Goal: Task Accomplishment & Management: Manage account settings

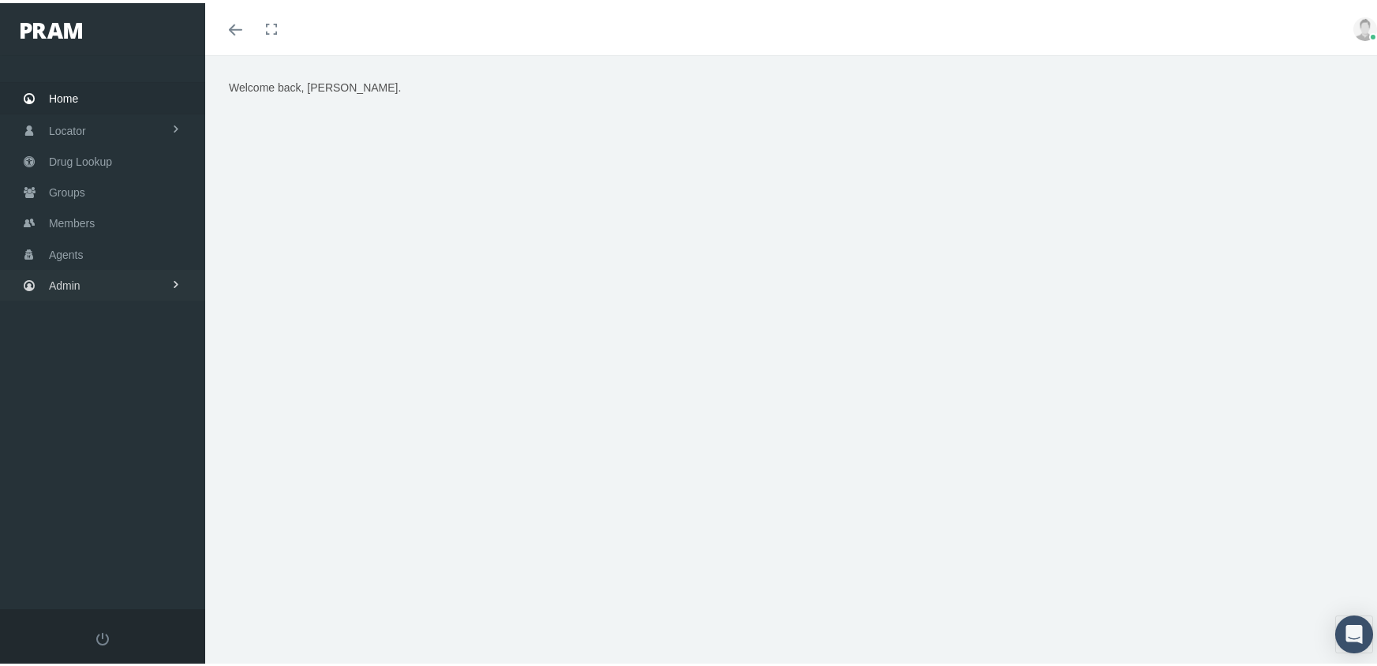
drag, startPoint x: 72, startPoint y: 267, endPoint x: 80, endPoint y: 271, distance: 9.9
click at [71, 267] on span "Admin" at bounding box center [65, 282] width 32 height 30
click at [103, 535] on span "Eligibility File Uploads" at bounding box center [118, 548] width 107 height 27
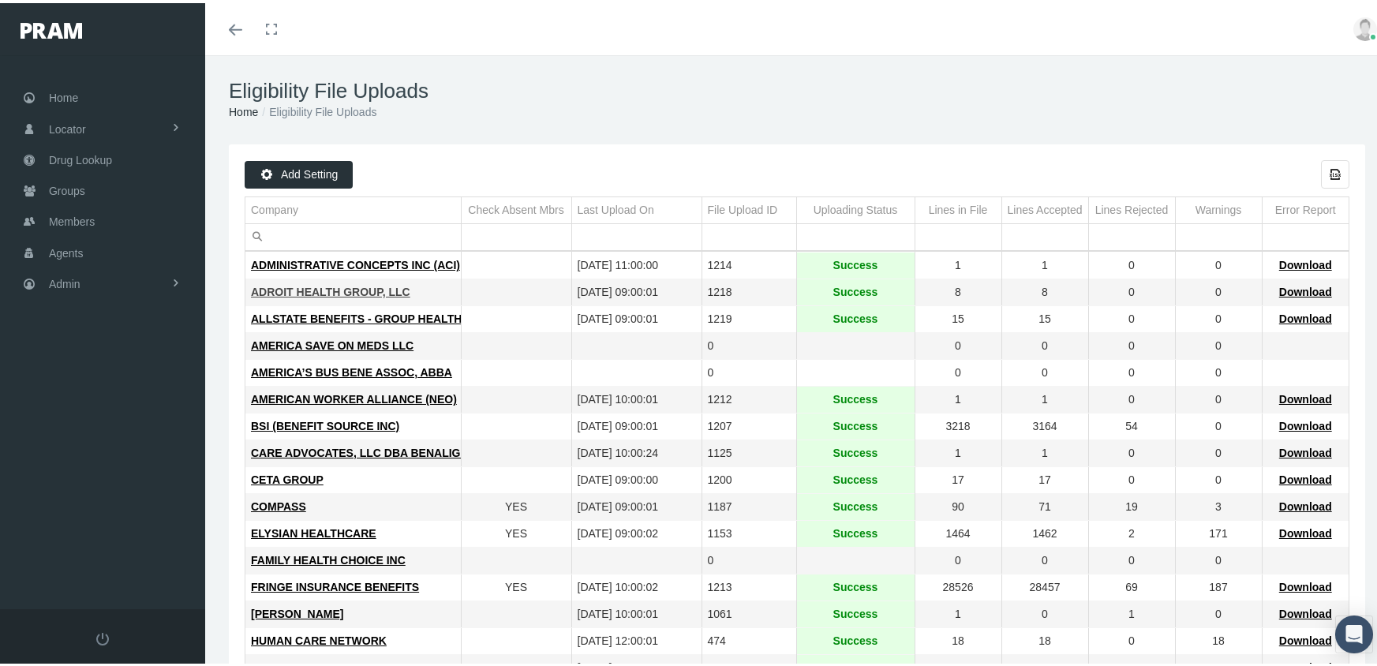
click at [368, 286] on span "ADROIT HEALTH GROUP, LLC" at bounding box center [330, 288] width 159 height 13
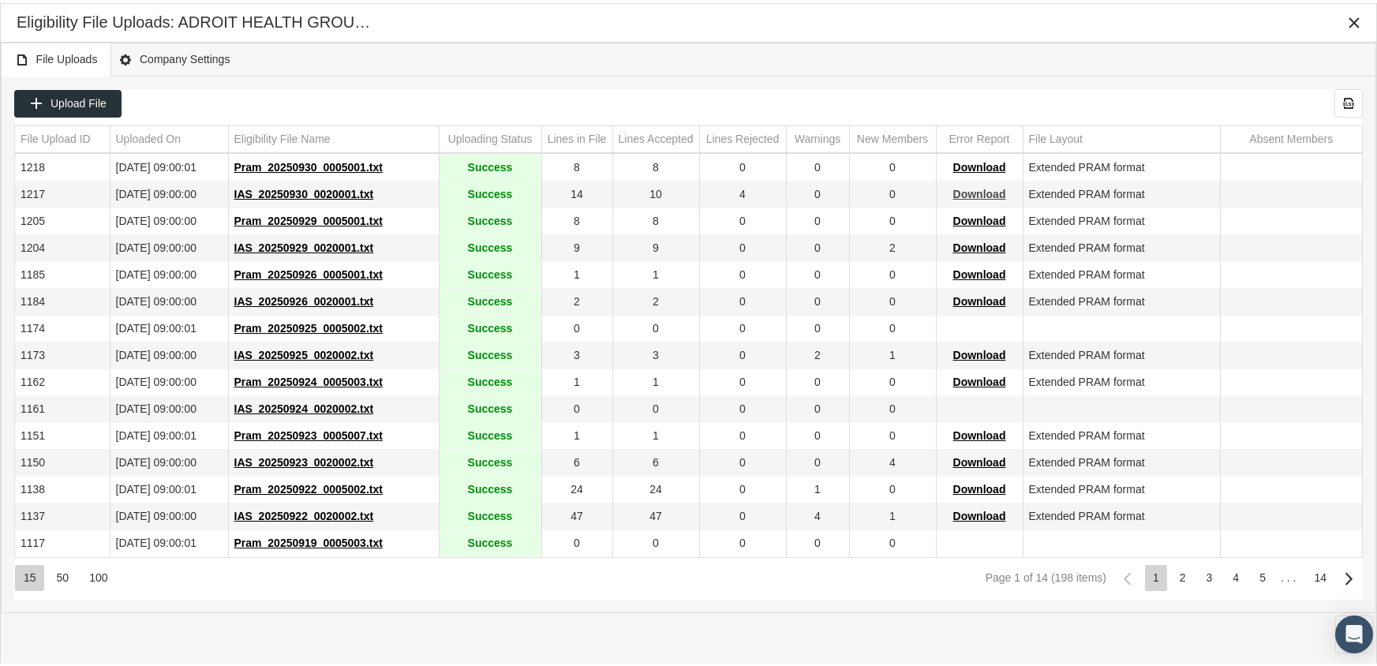
click at [985, 190] on span "Download" at bounding box center [979, 191] width 53 height 13
click at [796, 62] on div "File Uploads Company Settings" at bounding box center [688, 56] width 1375 height 34
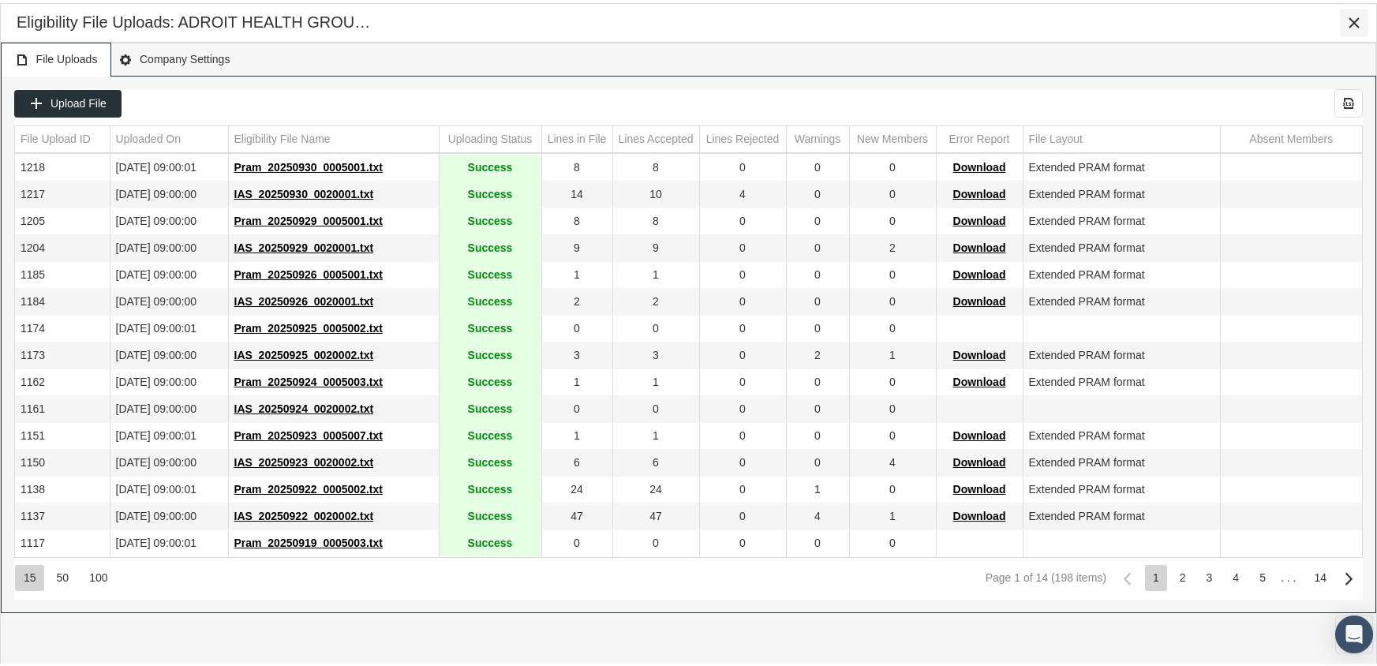
click at [1353, 12] on div "Close" at bounding box center [1353, 19] width 27 height 27
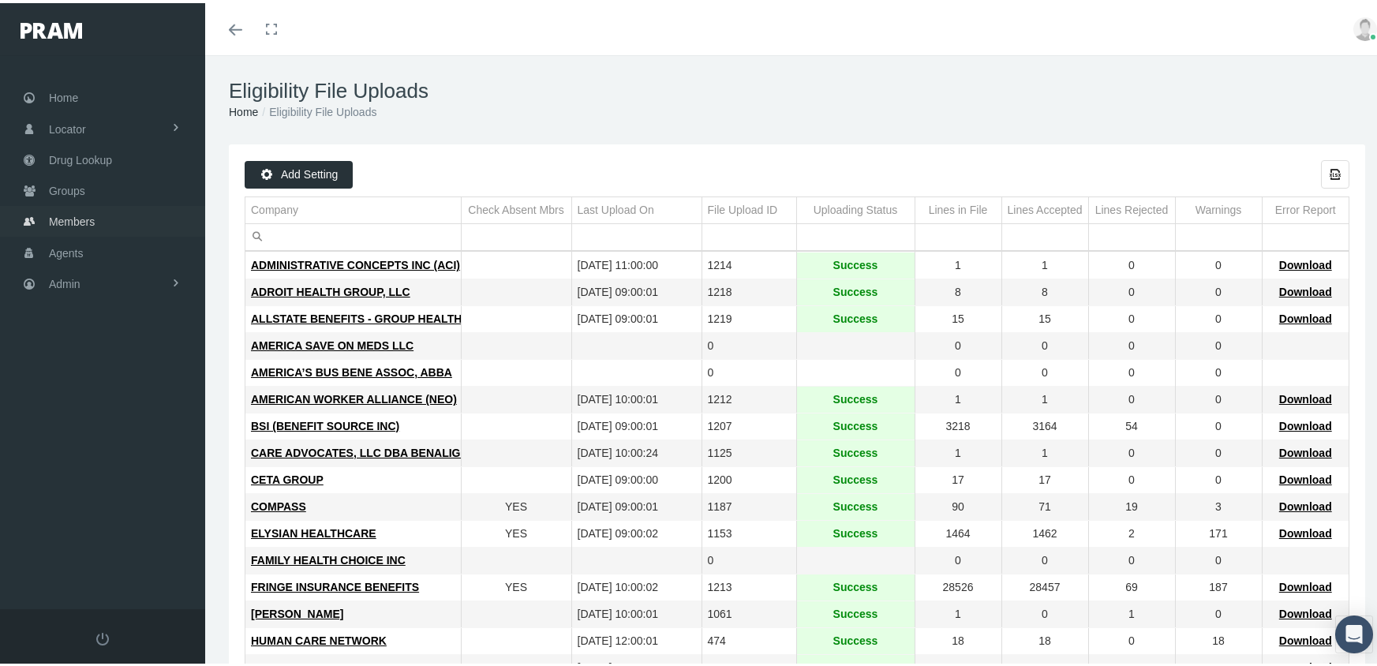
click at [80, 212] on span "Members" at bounding box center [72, 219] width 46 height 30
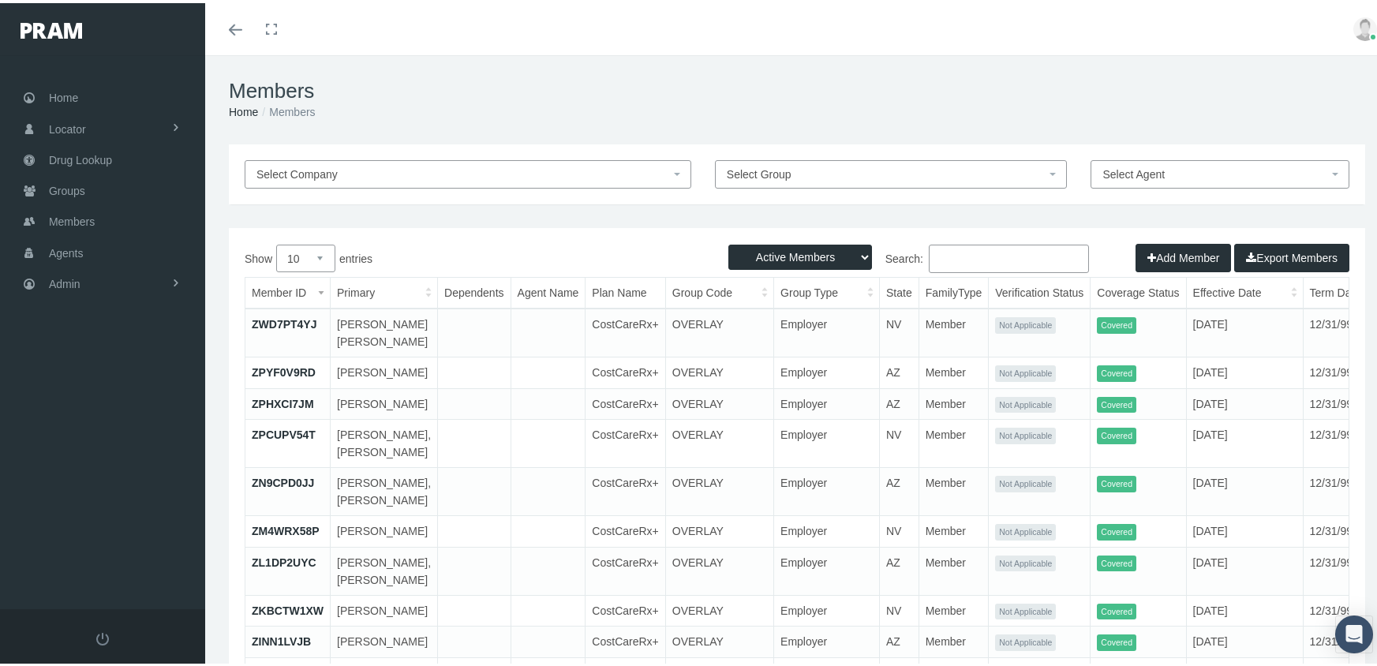
click at [810, 251] on select "Active Members Terminated Members Active & Terminated" at bounding box center [800, 253] width 144 height 25
select select "3"
click at [728, 241] on select "Active Members Terminated Members Active & Terminated" at bounding box center [800, 253] width 144 height 25
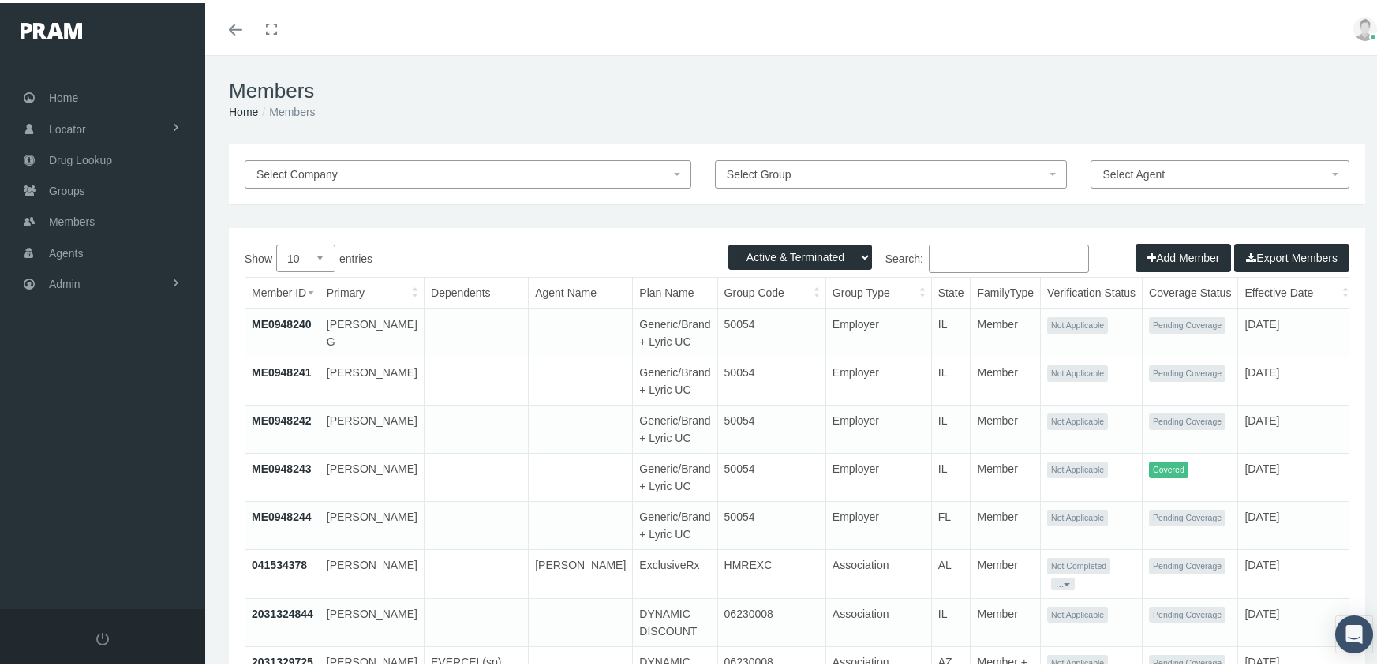
click at [961, 254] on input "Search:" at bounding box center [1009, 255] width 160 height 28
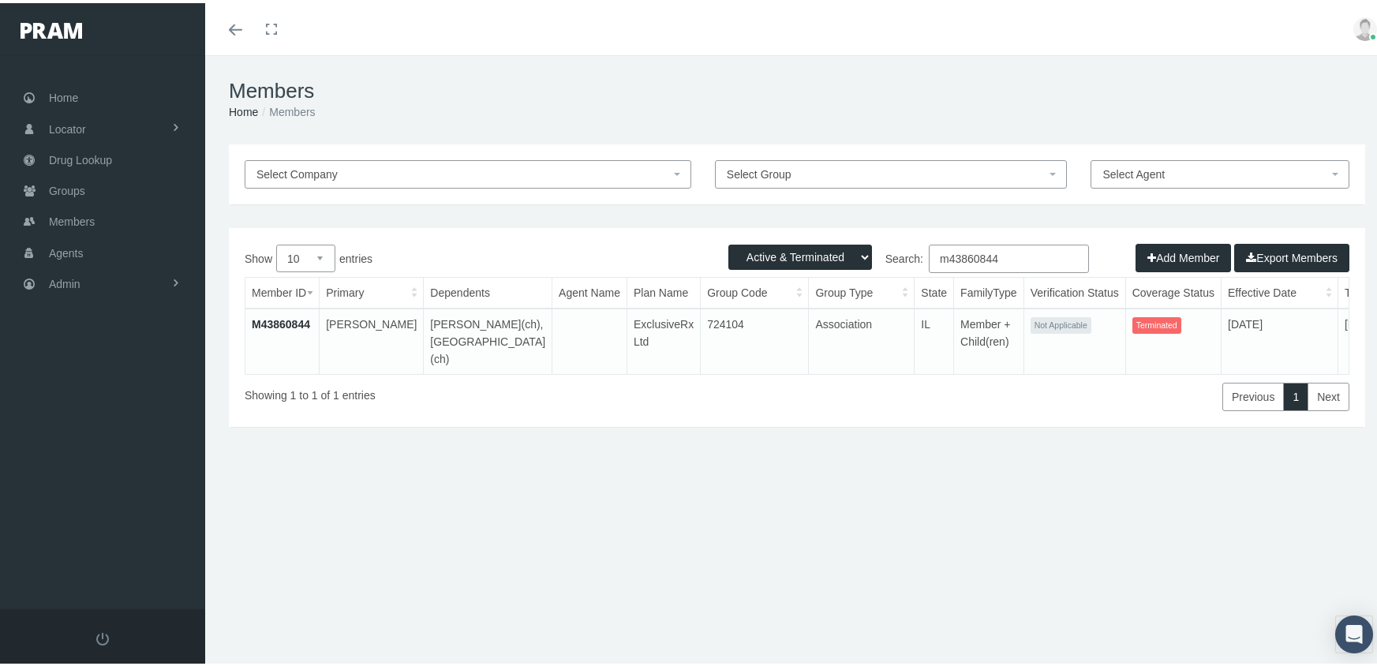
type input "m43860844"
click at [287, 322] on link "M43860844" at bounding box center [281, 321] width 58 height 13
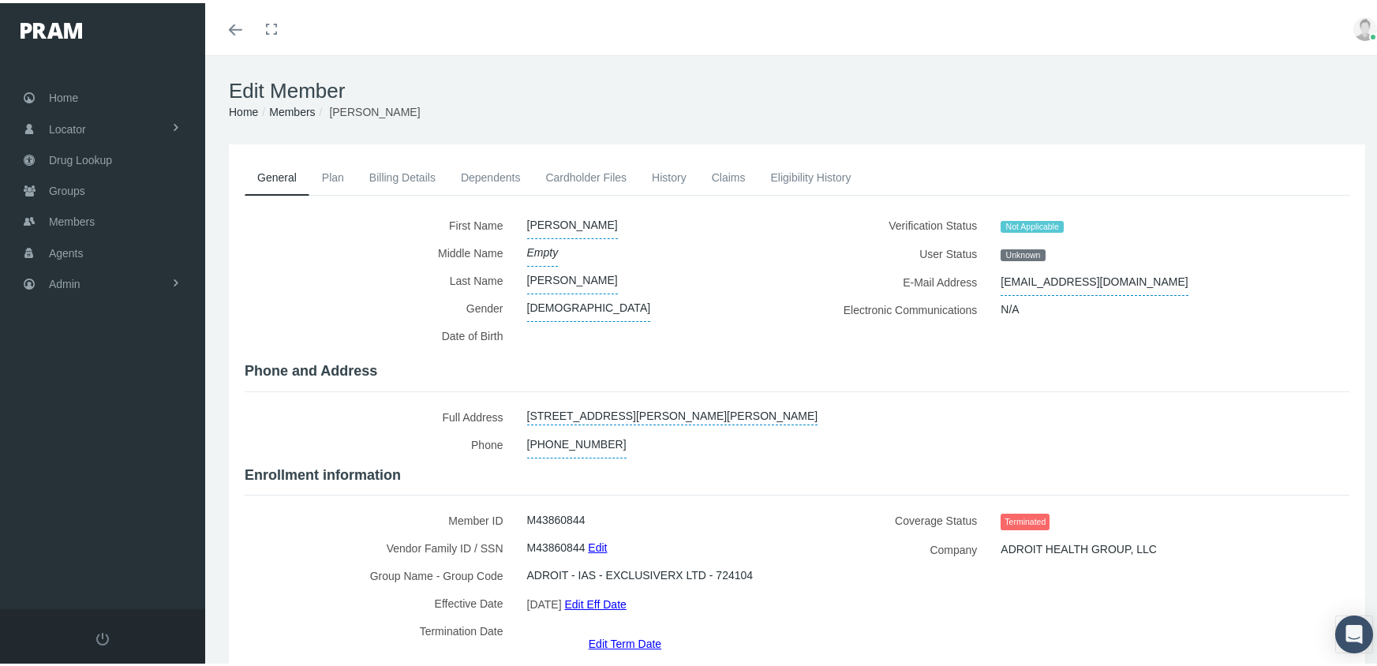
click at [644, 629] on link "Edit Term Date" at bounding box center [625, 640] width 73 height 23
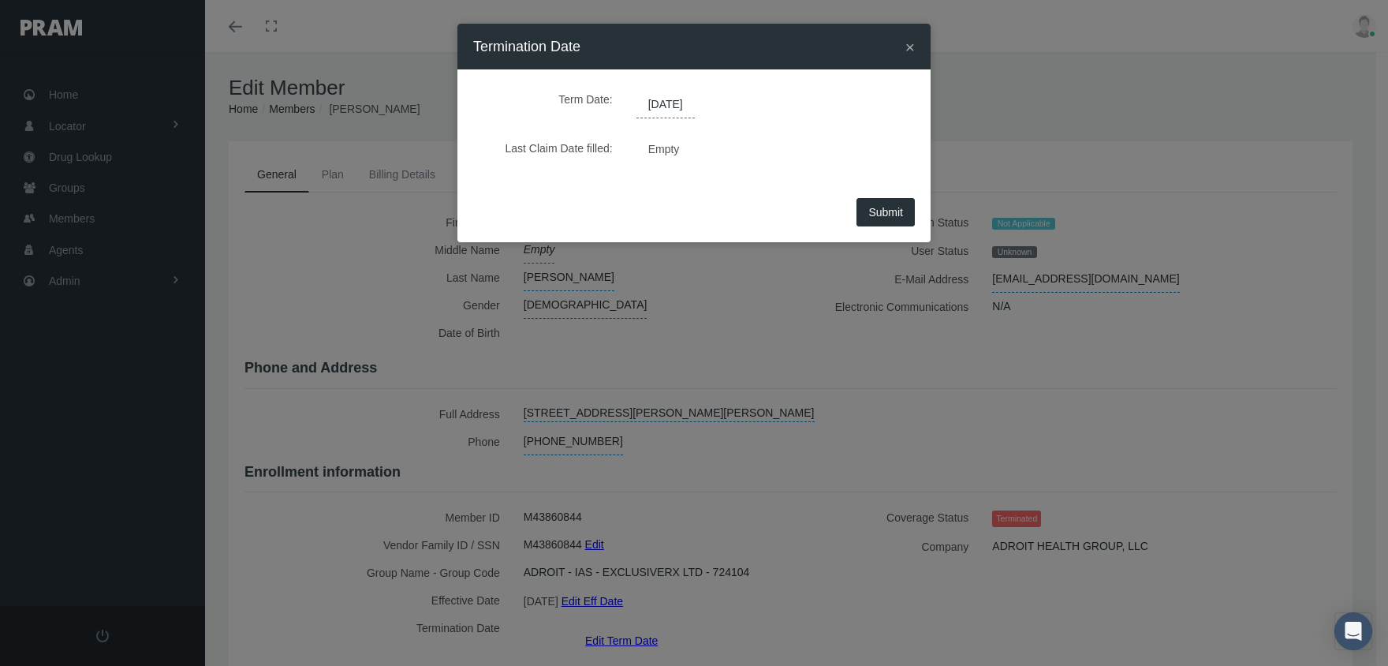
click at [695, 94] on span "[DATE]" at bounding box center [666, 105] width 58 height 27
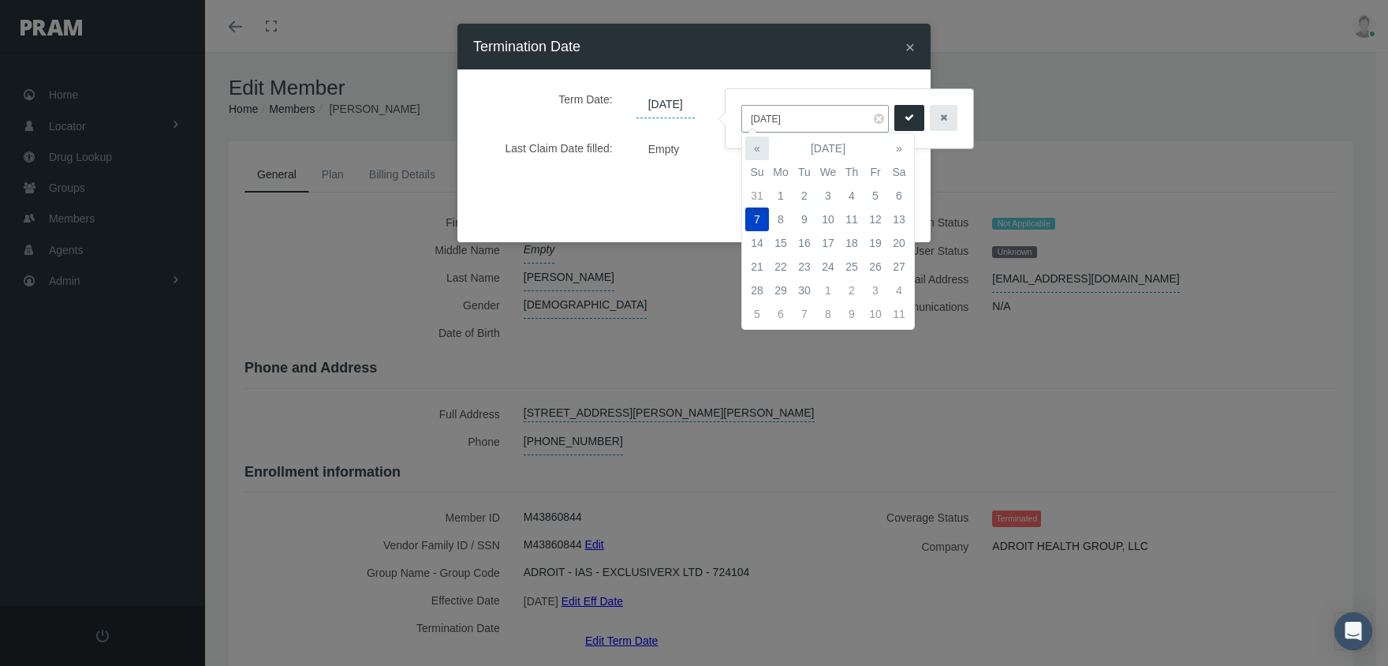
click at [760, 142] on th "«" at bounding box center [758, 148] width 24 height 24
click at [753, 319] on td "31" at bounding box center [758, 314] width 24 height 24
type input "08/31/2025"
drag, startPoint x: 903, startPoint y: 116, endPoint x: 881, endPoint y: 159, distance: 48.7
click at [905, 116] on icon "submit" at bounding box center [909, 117] width 9 height 15
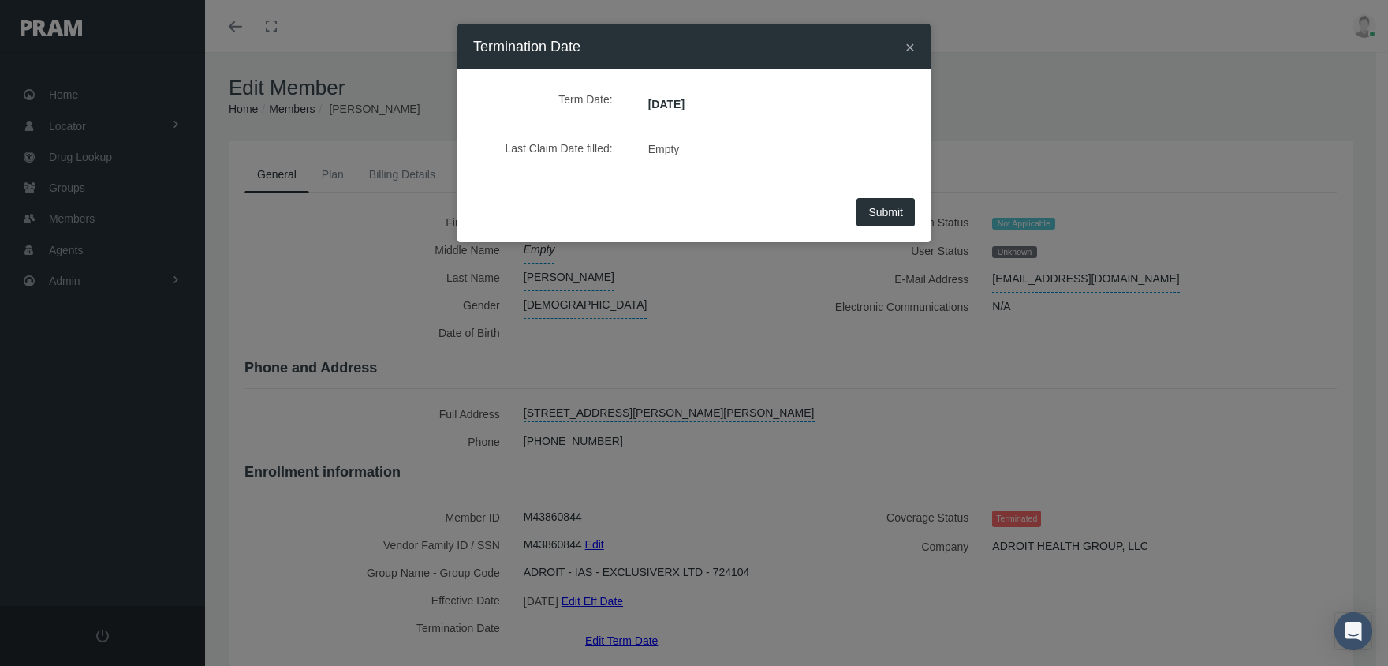
click at [874, 214] on span "Submit" at bounding box center [886, 212] width 35 height 13
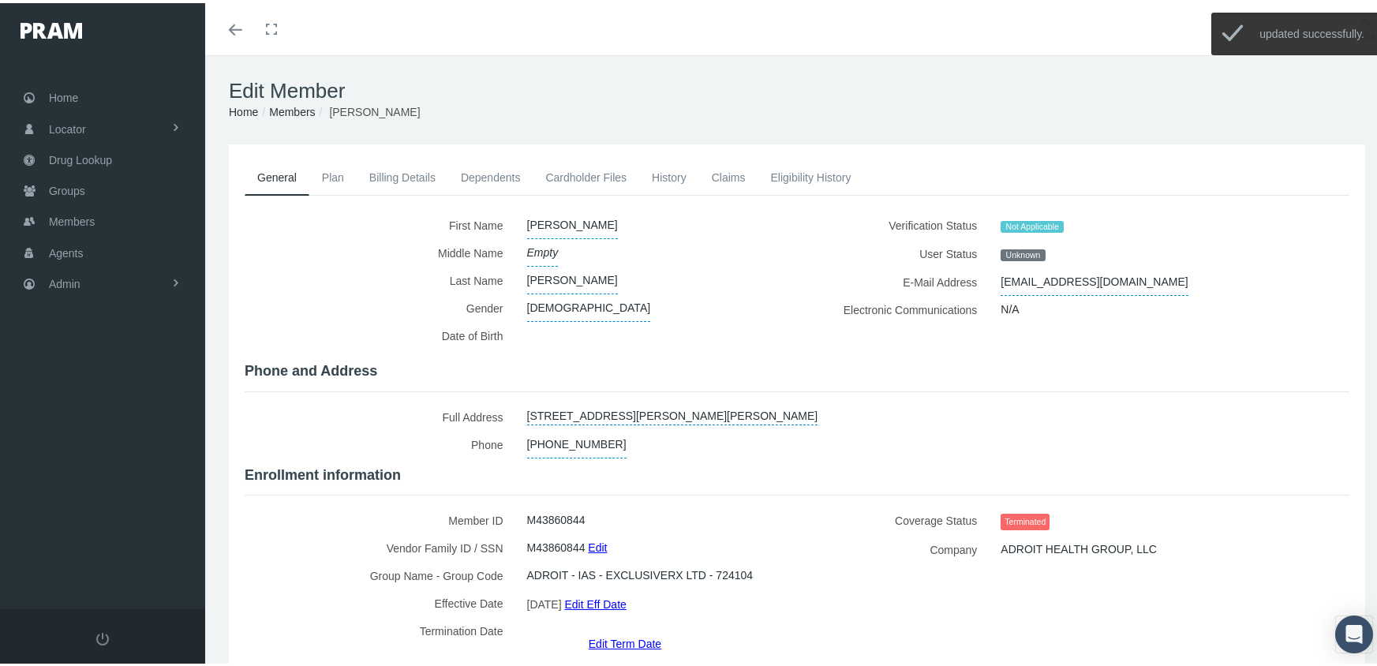
click at [284, 112] on link "Members" at bounding box center [292, 109] width 46 height 13
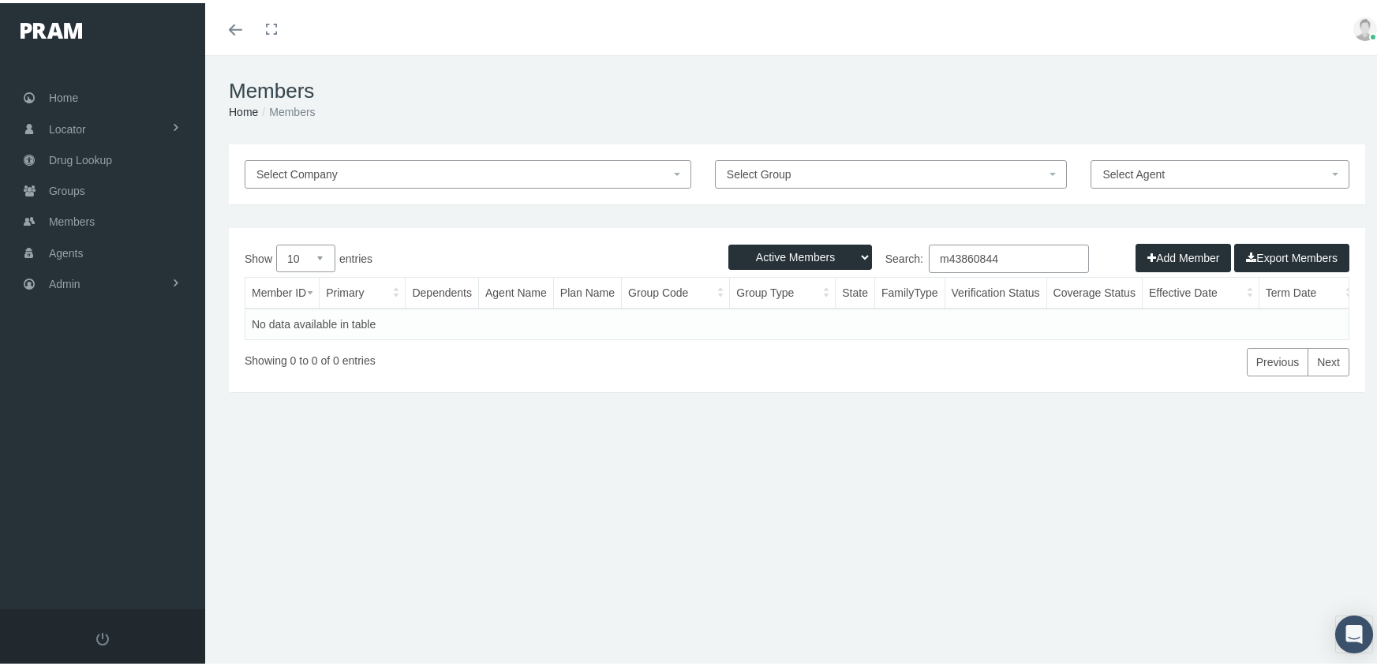
drag, startPoint x: 783, startPoint y: 251, endPoint x: 794, endPoint y: 266, distance: 18.6
click at [783, 251] on select "Active Members Terminated Members Active & Terminated" at bounding box center [800, 253] width 144 height 25
select select "3"
click at [728, 241] on select "Active Members Terminated Members Active & Terminated" at bounding box center [800, 253] width 144 height 25
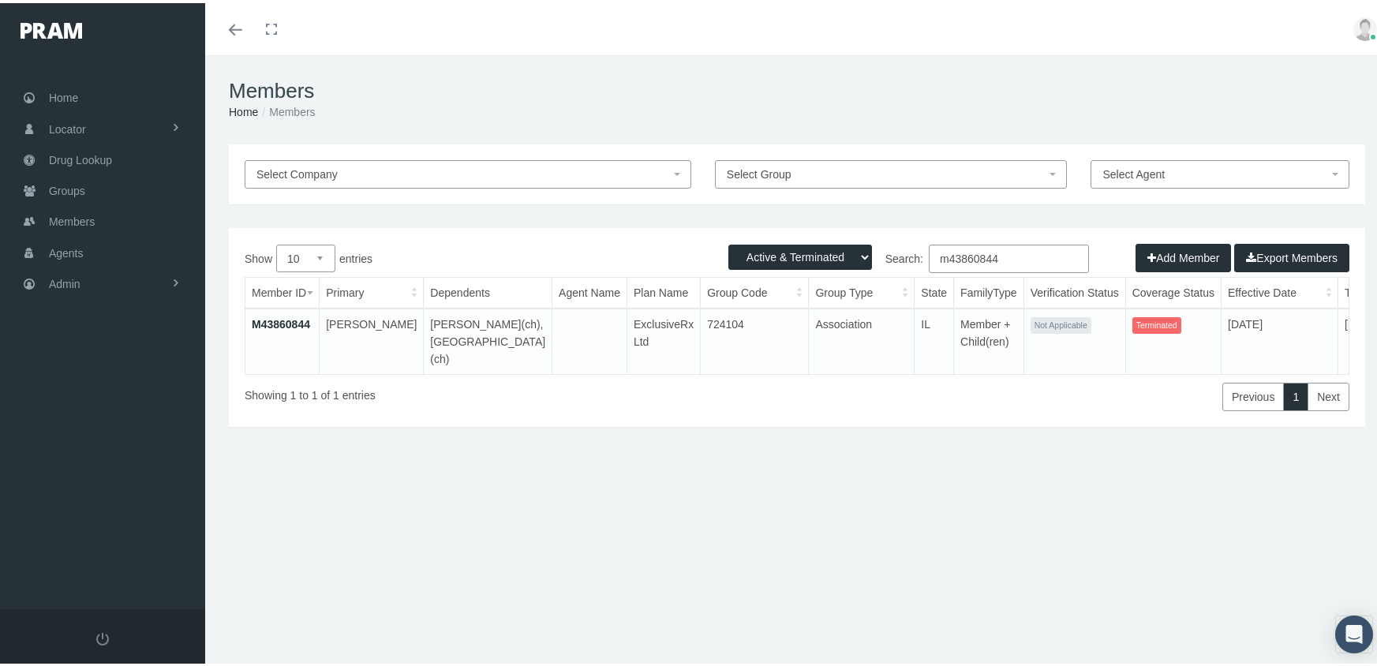
click at [1014, 253] on input "m43860844" at bounding box center [1009, 255] width 160 height 28
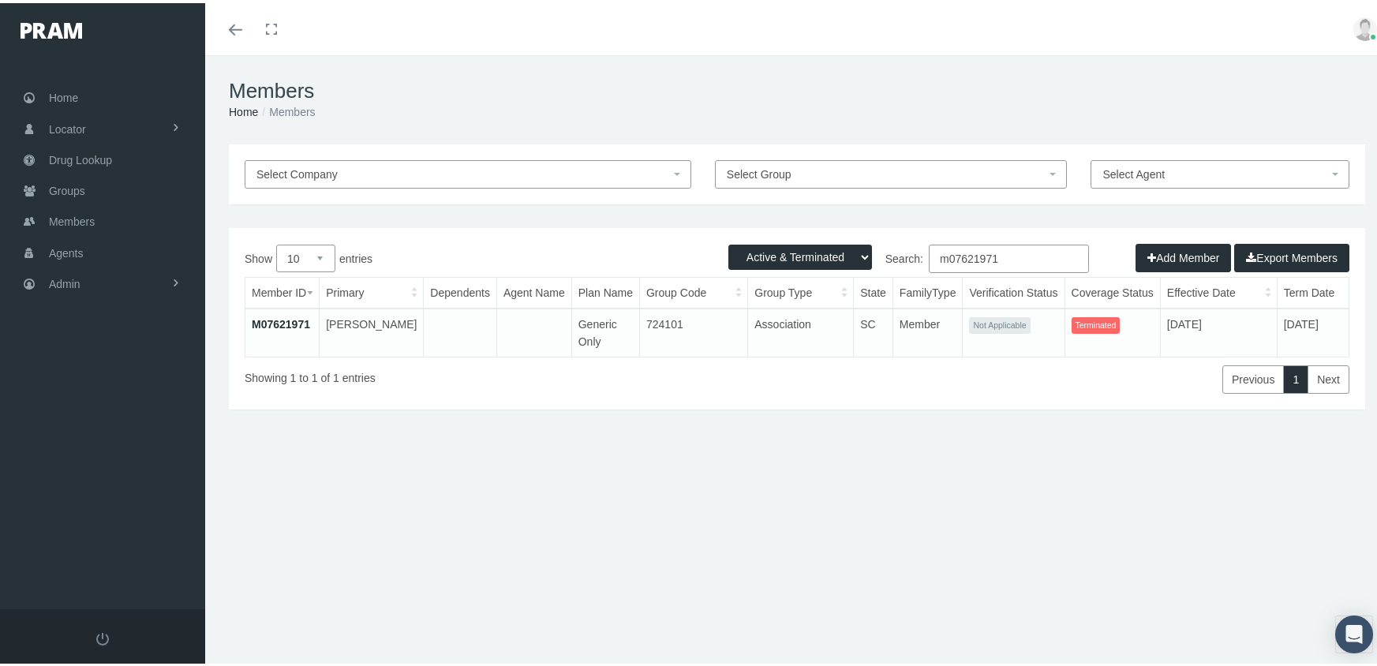
type input "m07621971"
click at [271, 316] on link "M07621971" at bounding box center [281, 321] width 58 height 13
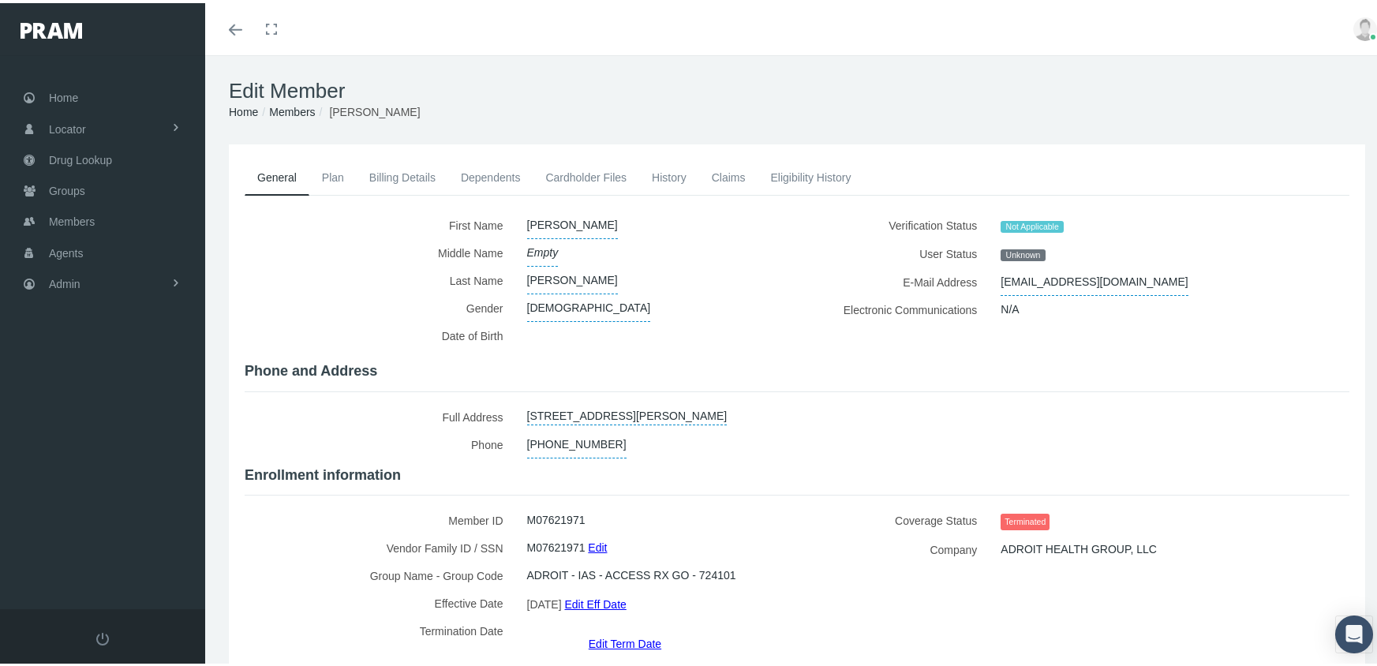
click at [629, 630] on link "Edit Term Date" at bounding box center [625, 640] width 73 height 23
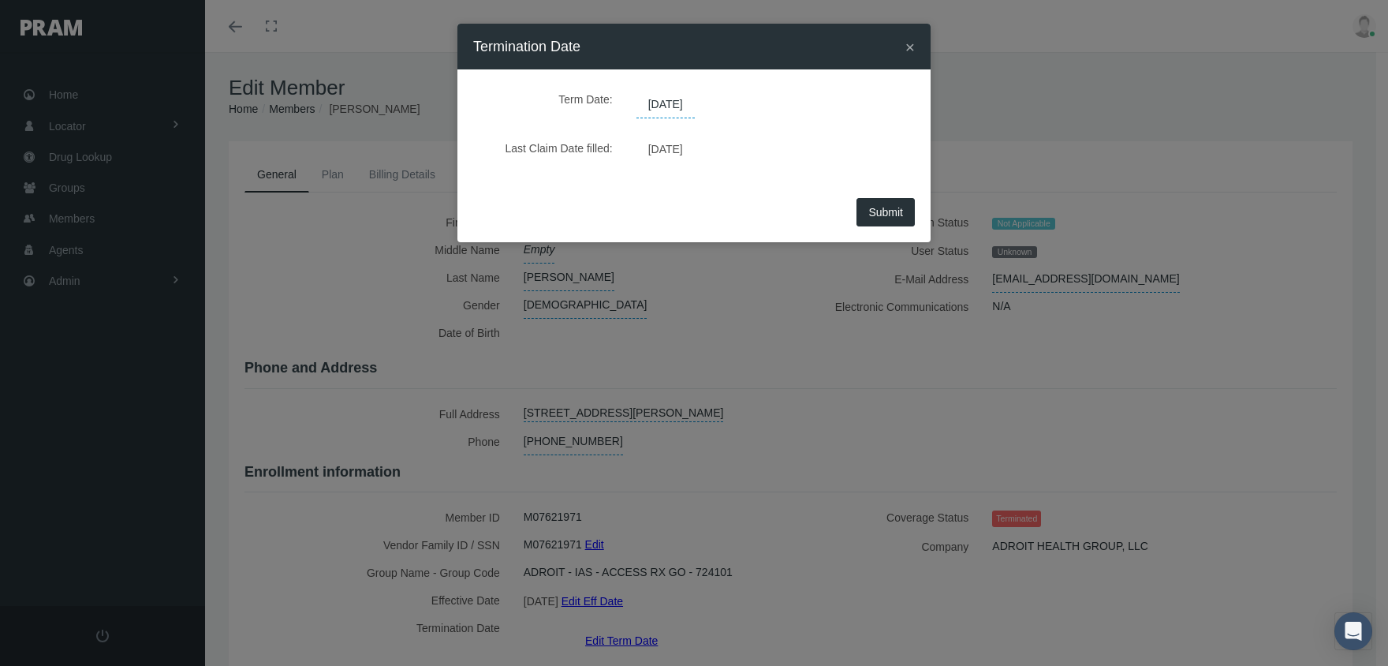
click at [689, 110] on span "[DATE]" at bounding box center [666, 105] width 58 height 27
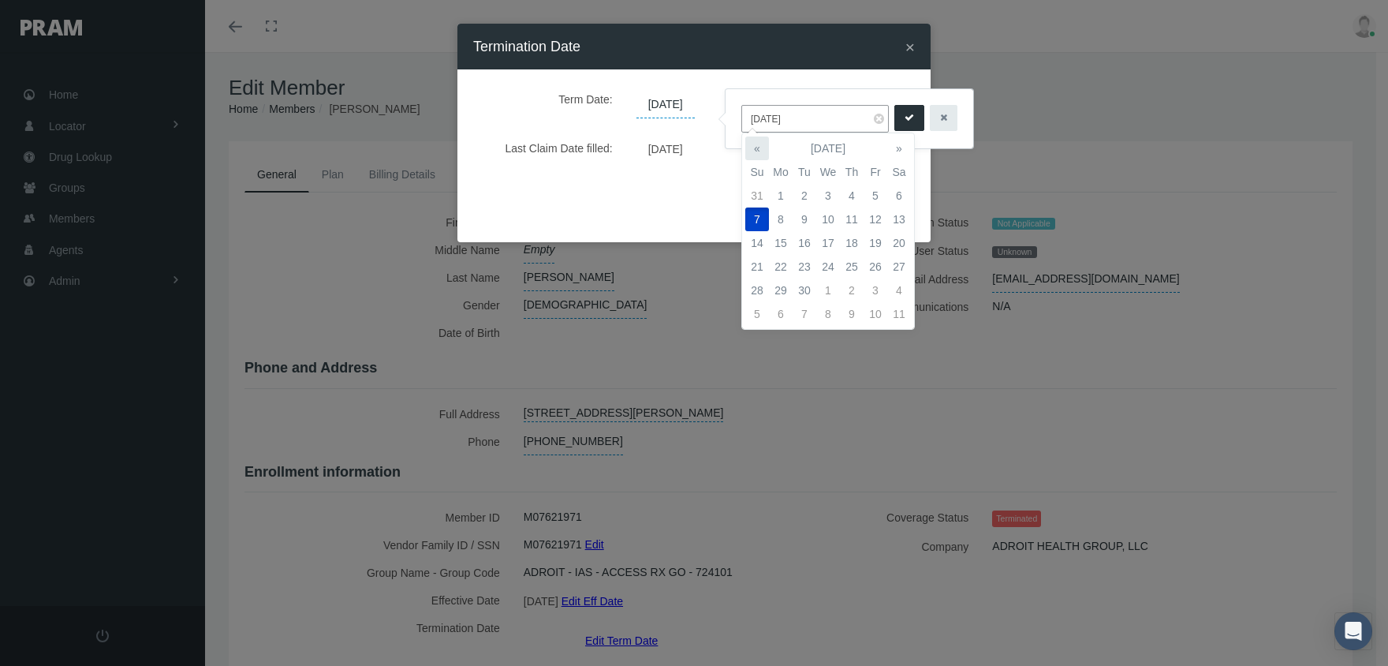
click at [752, 149] on th "«" at bounding box center [758, 148] width 24 height 24
click at [756, 310] on td "31" at bounding box center [758, 314] width 24 height 24
type input "[DATE]"
click at [905, 116] on icon "submit" at bounding box center [909, 117] width 9 height 15
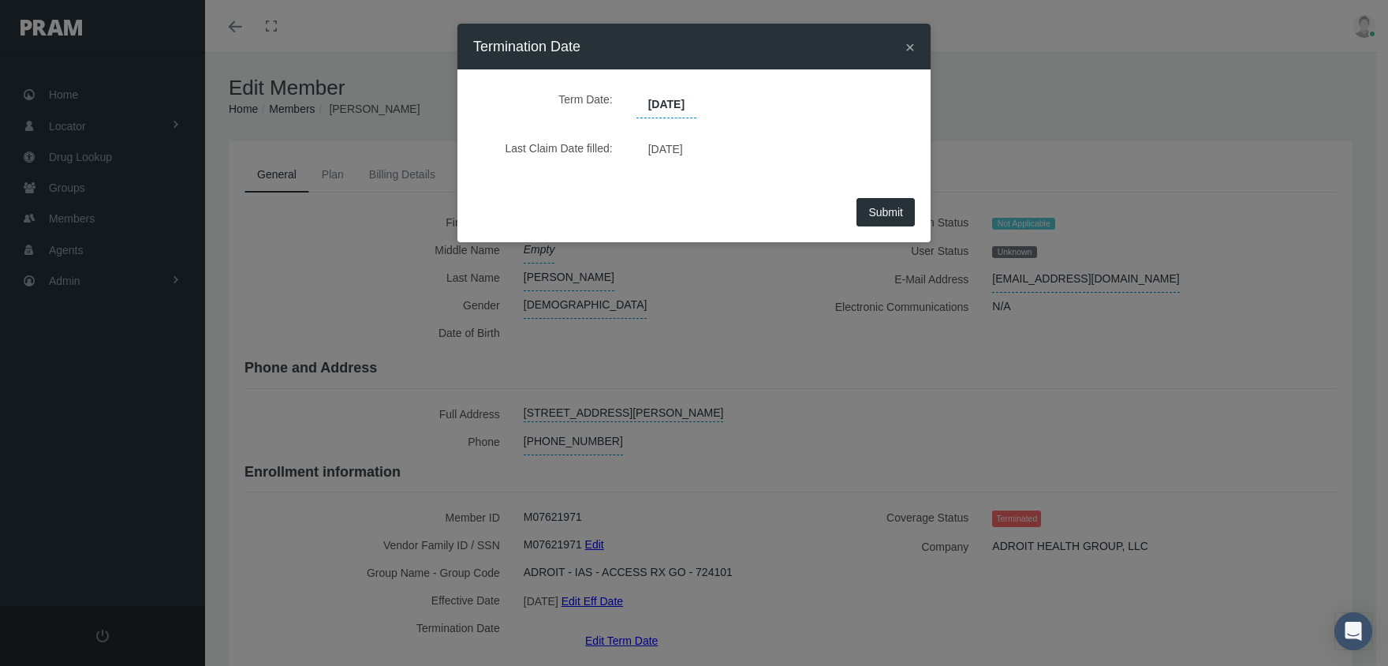
click at [897, 215] on span "Submit" at bounding box center [886, 212] width 35 height 13
